Goal: Information Seeking & Learning: Learn about a topic

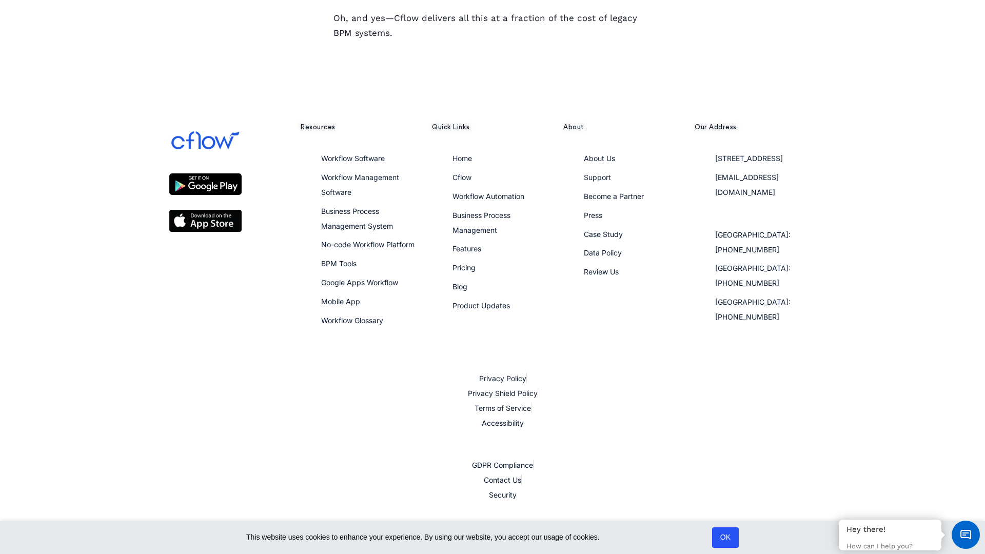
scroll to position [1173, 0]
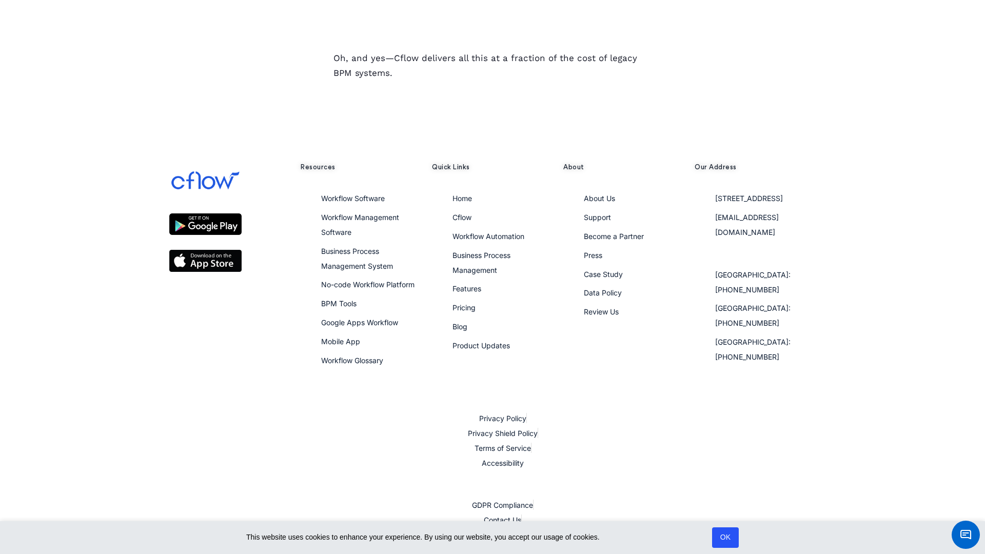
scroll to position [1173, 0]
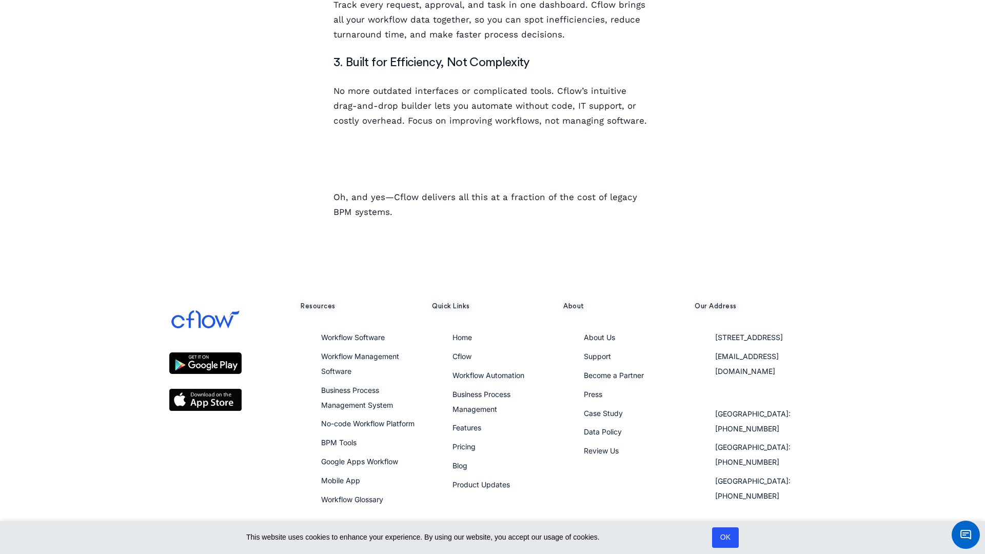
scroll to position [1148, 0]
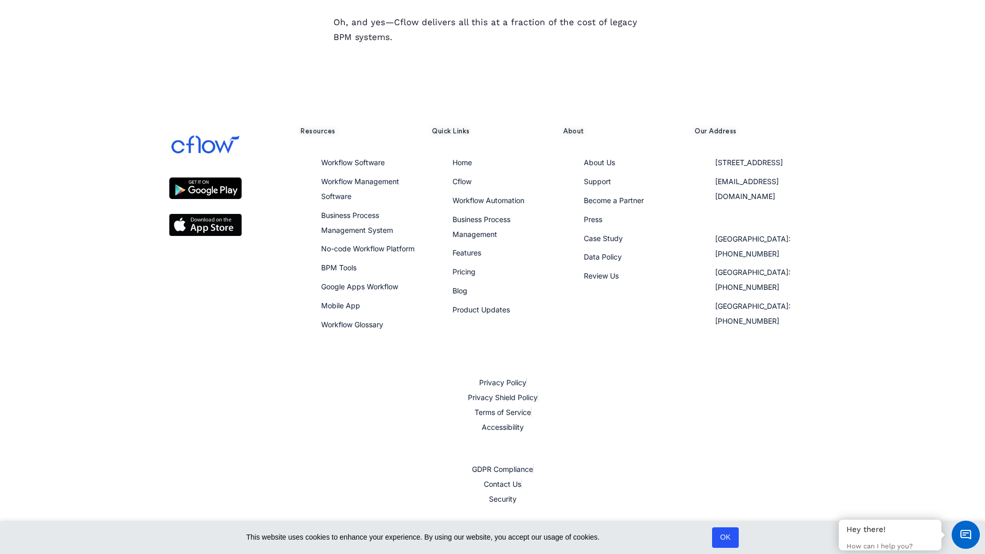
scroll to position [1173, 0]
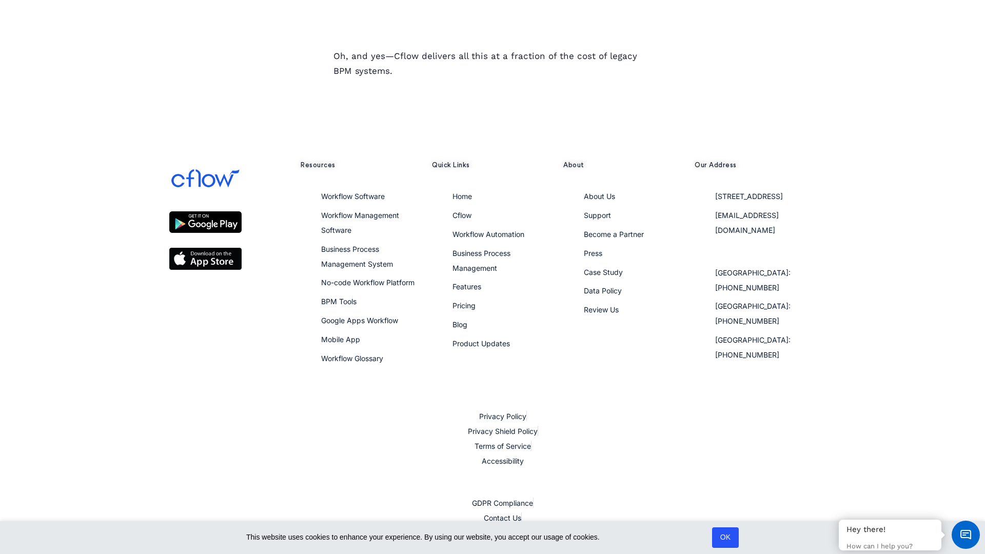
scroll to position [1173, 0]
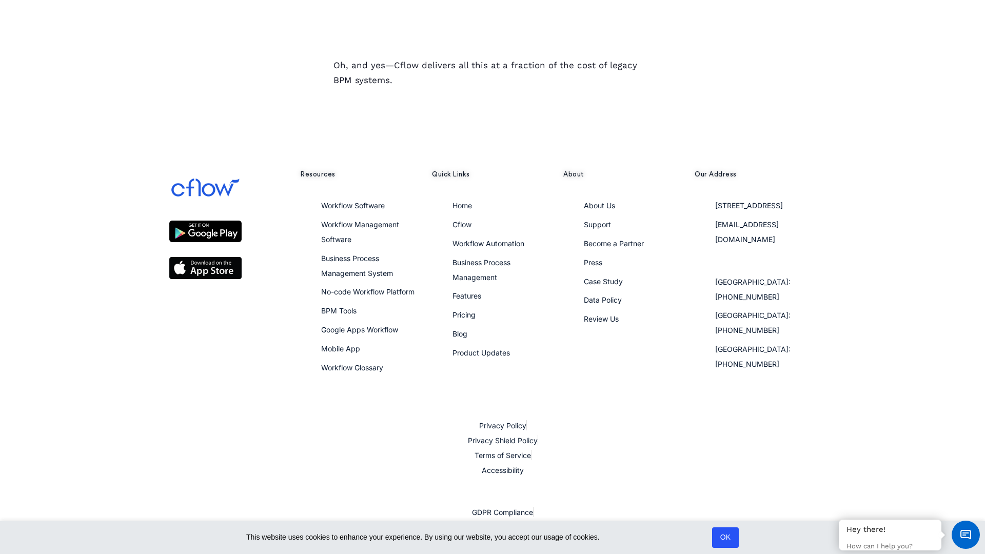
scroll to position [1172, 0]
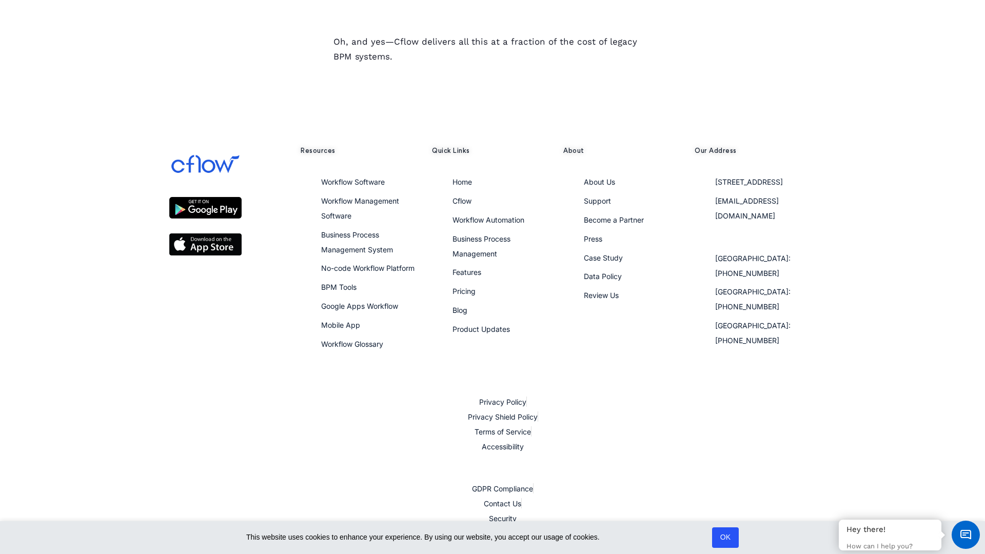
scroll to position [1173, 0]
